Goal: Information Seeking & Learning: Learn about a topic

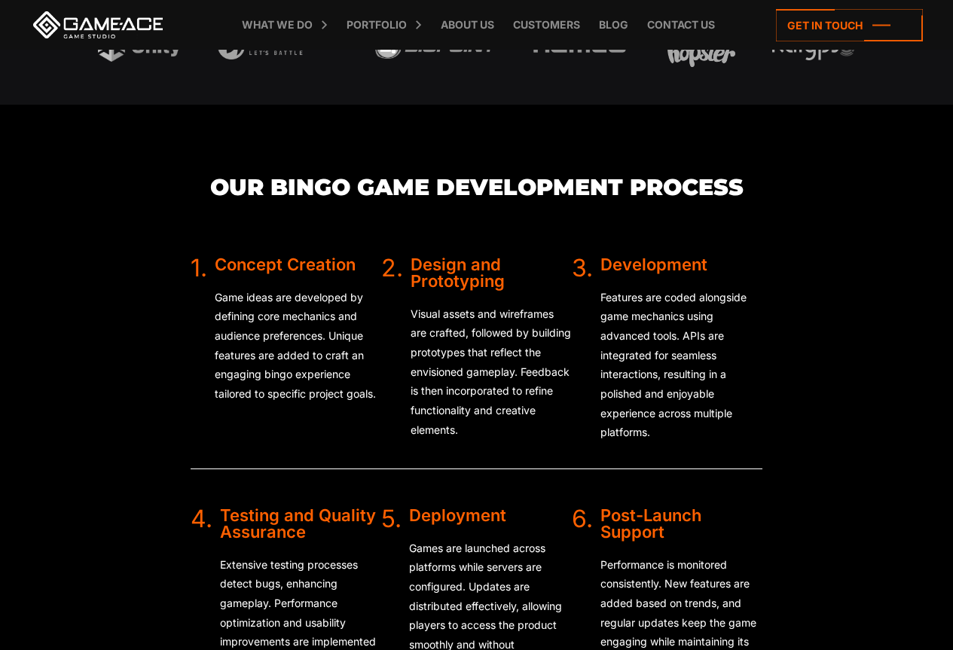
scroll to position [2486, 0]
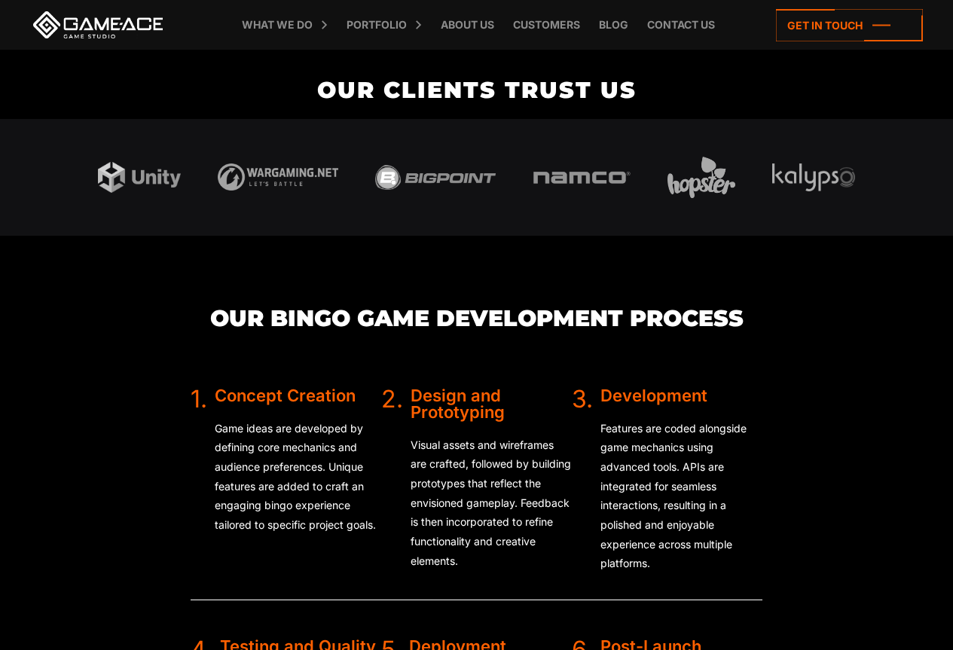
drag, startPoint x: 692, startPoint y: 487, endPoint x: 628, endPoint y: 475, distance: 65.8
click at [628, 475] on p "Features are coded alongside game mechanics using advanced tools. APIs are inte…" at bounding box center [681, 496] width 162 height 154
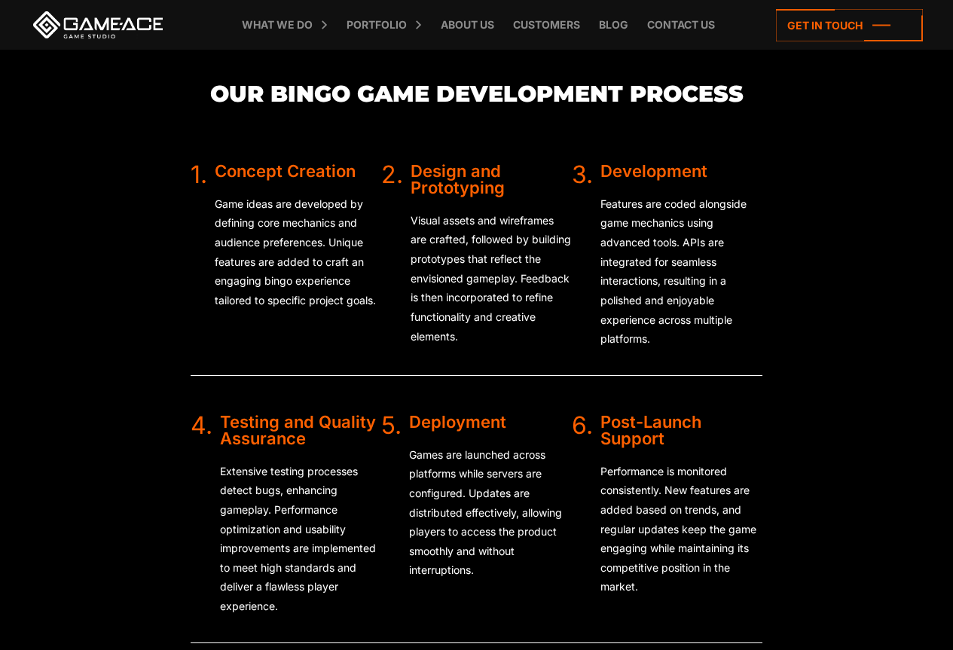
scroll to position [2712, 0]
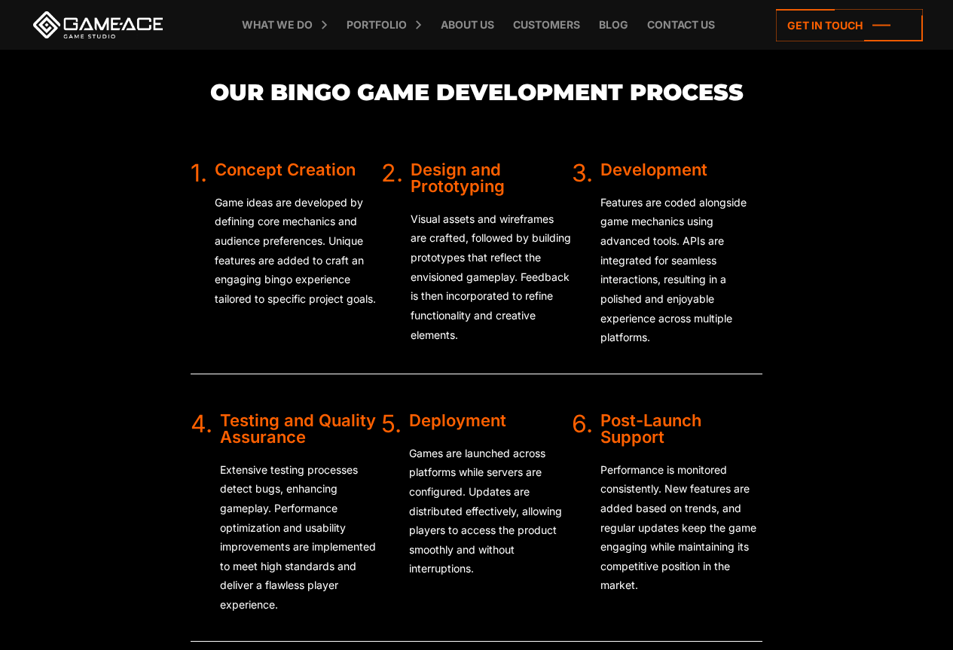
drag, startPoint x: 643, startPoint y: 405, endPoint x: 620, endPoint y: 494, distance: 92.6
click at [620, 494] on p "Performance is monitored consistently. New features are added based on trends, …" at bounding box center [681, 527] width 162 height 135
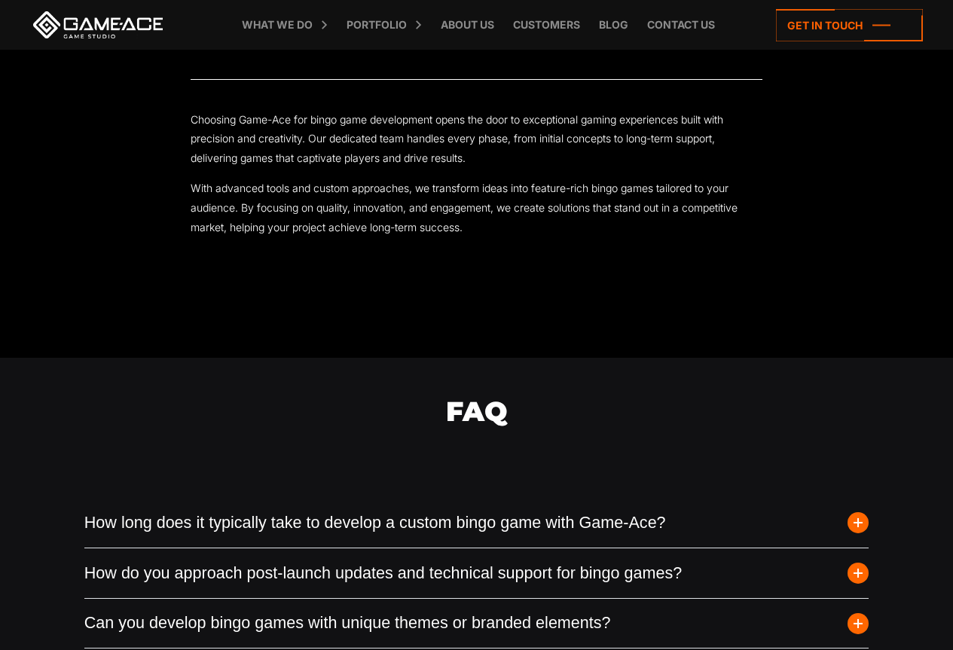
scroll to position [3315, 0]
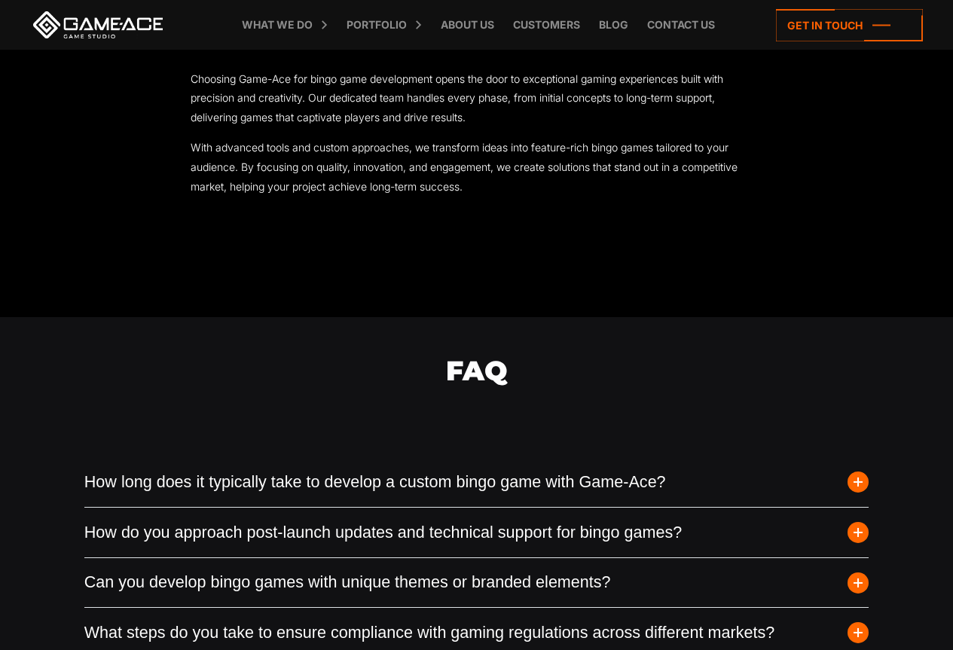
click at [862, 481] on span "button" at bounding box center [857, 482] width 21 height 21
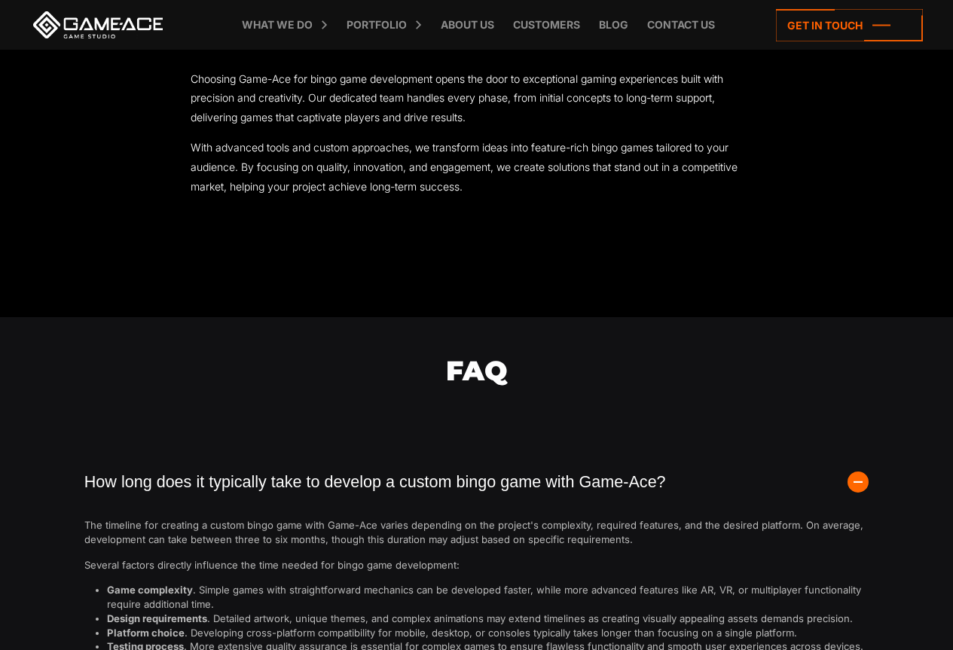
click at [862, 481] on span "button" at bounding box center [857, 482] width 21 height 21
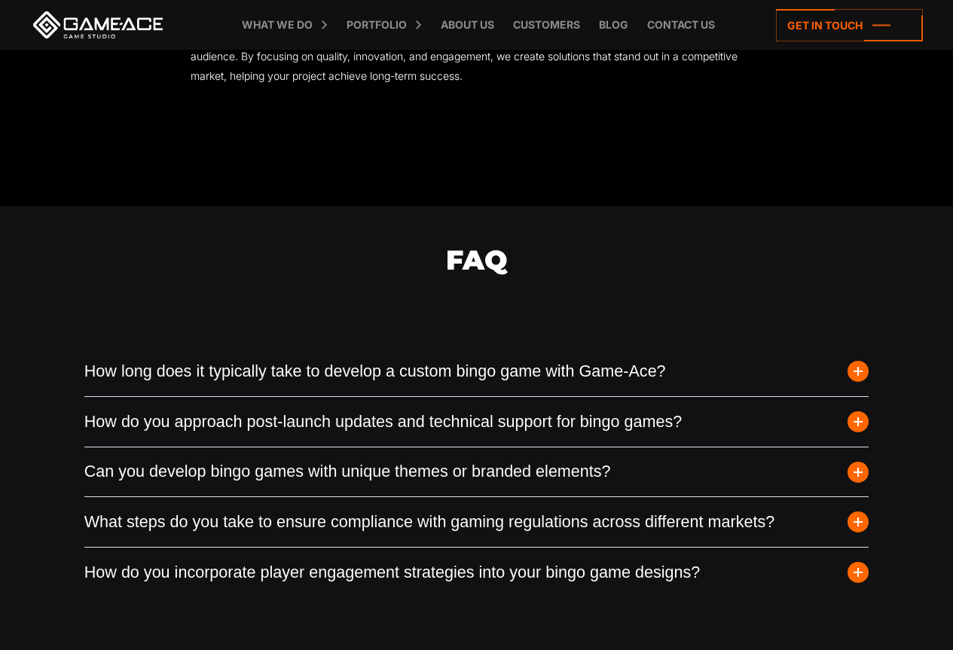
scroll to position [3465, 0]
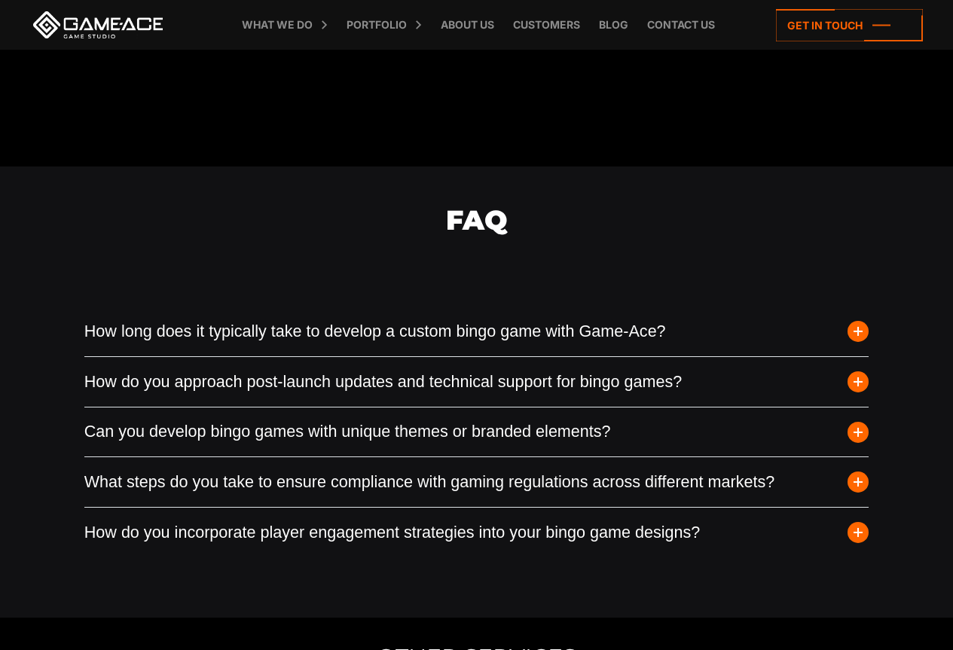
click at [866, 431] on span "button" at bounding box center [857, 431] width 21 height 21
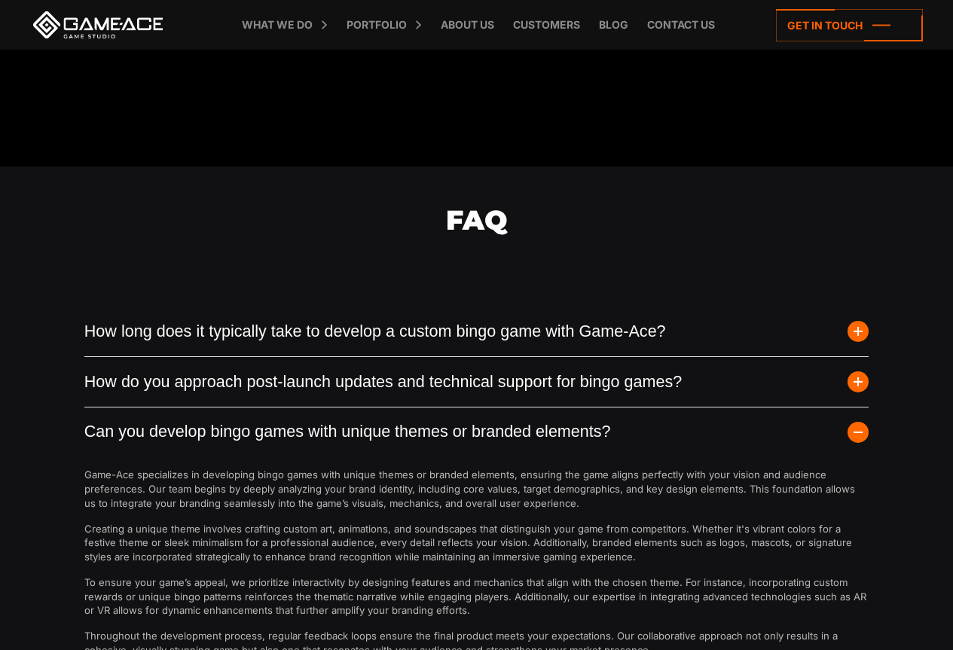
click at [866, 431] on span "button" at bounding box center [857, 431] width 21 height 21
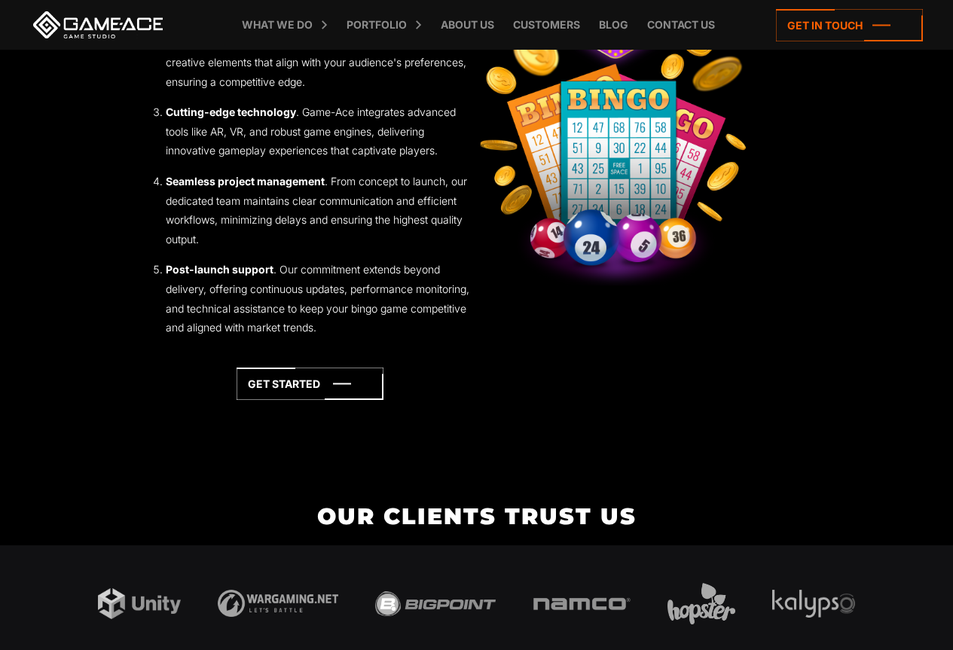
scroll to position [2109, 0]
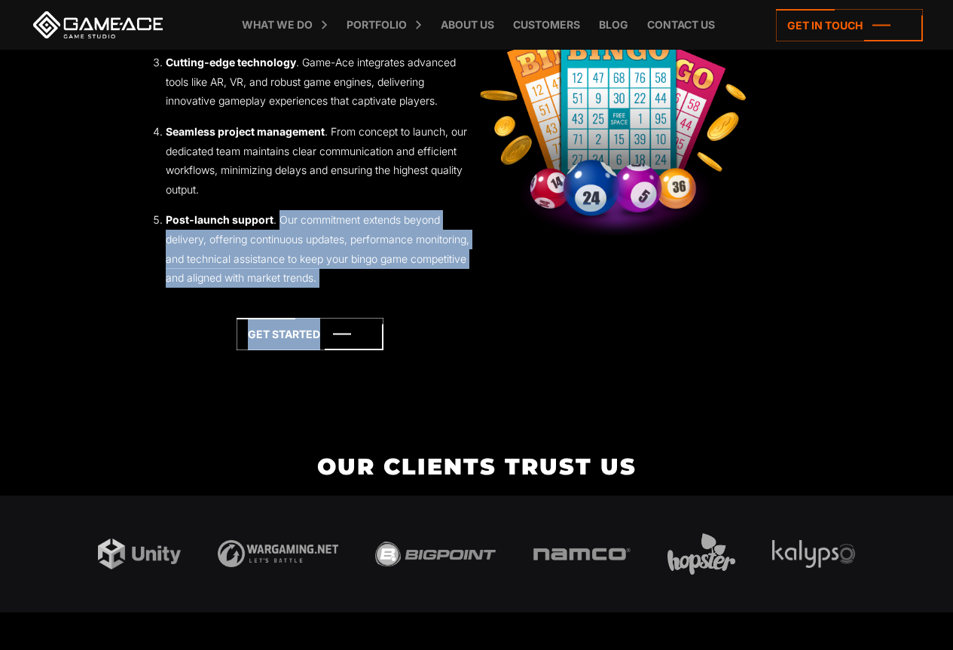
drag, startPoint x: 278, startPoint y: 221, endPoint x: 347, endPoint y: 288, distance: 96.4
click at [347, 288] on div "Developing bingo games with Game-Ace unlocks numerous advantages that elevate y…" at bounding box center [310, 73] width 334 height 554
click at [324, 261] on li "Post-launch support . Our commitment extends beyond delivery, offering continuo…" at bounding box center [321, 248] width 311 height 77
drag, startPoint x: 279, startPoint y: 217, endPoint x: 411, endPoint y: 292, distance: 151.8
click at [329, 270] on li "Post-launch support . Our commitment extends beyond delivery, offering continuo…" at bounding box center [321, 248] width 311 height 77
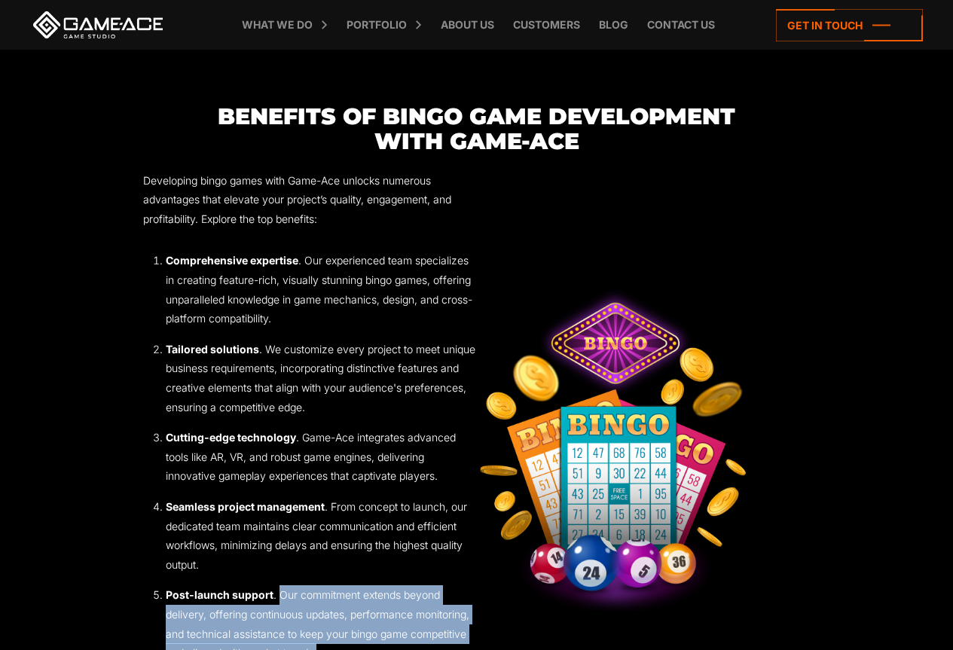
scroll to position [1733, 0]
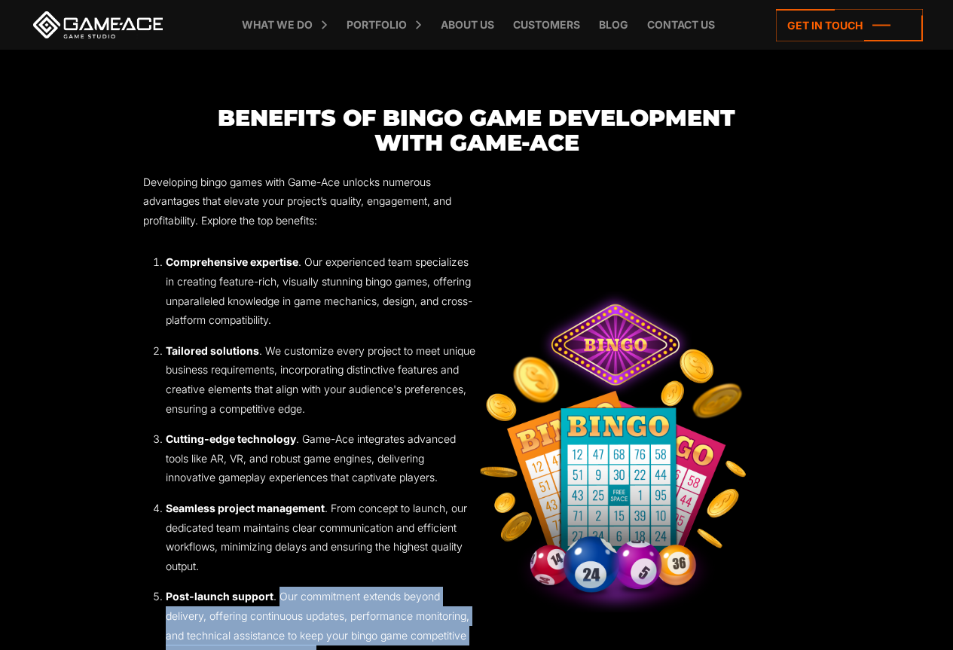
copy li "Our commitment extends beyond delivery, offering continuous updates, performanc…"
click at [560, 319] on img at bounding box center [616, 449] width 278 height 355
